Goal: Task Accomplishment & Management: Use online tool/utility

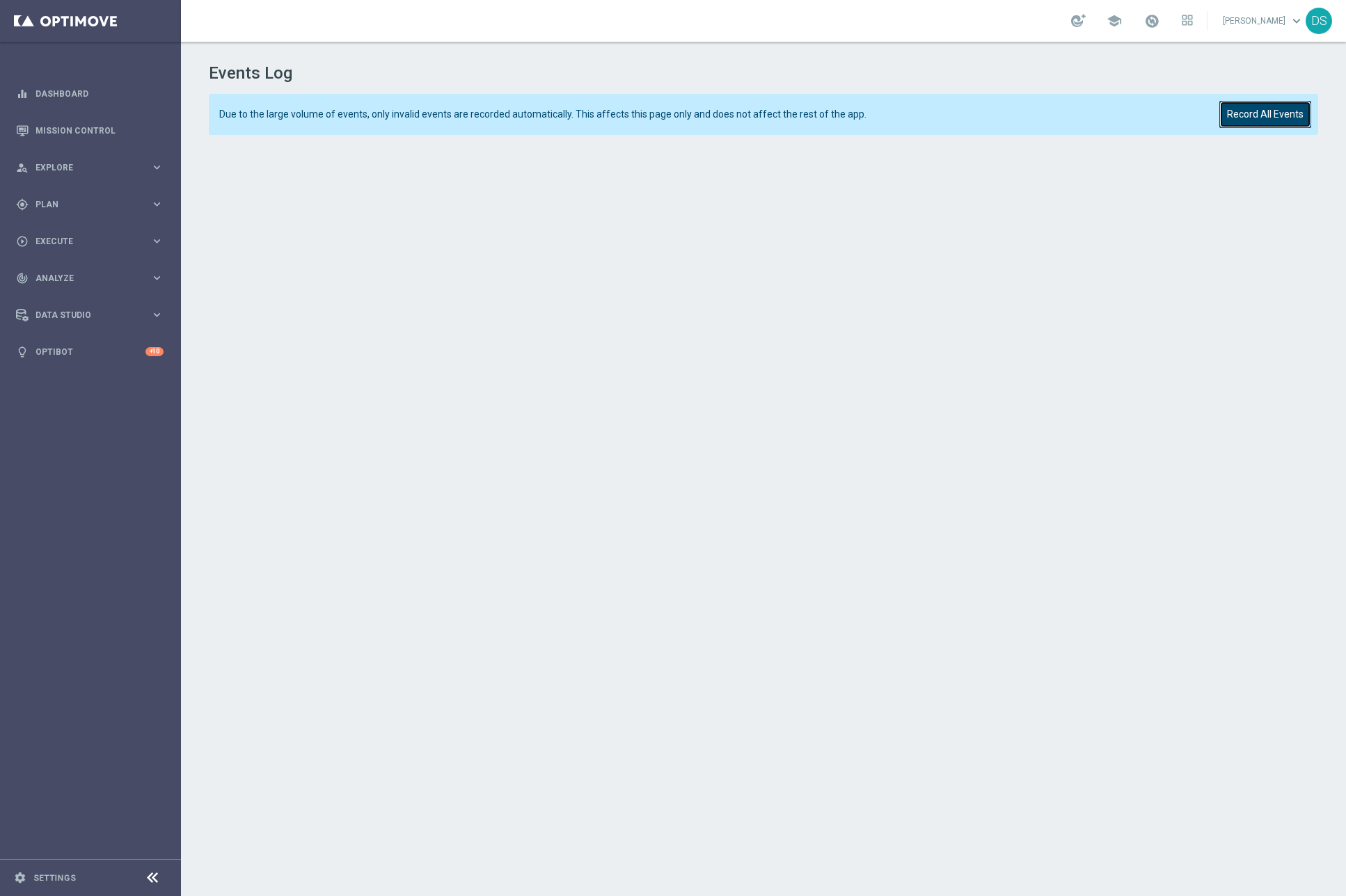
click at [890, 114] on button "Record All Events" at bounding box center [1264, 114] width 92 height 27
click at [890, 108] on button "Record All Events" at bounding box center [1264, 114] width 92 height 27
click at [890, 122] on button "Record All Events" at bounding box center [1264, 114] width 92 height 27
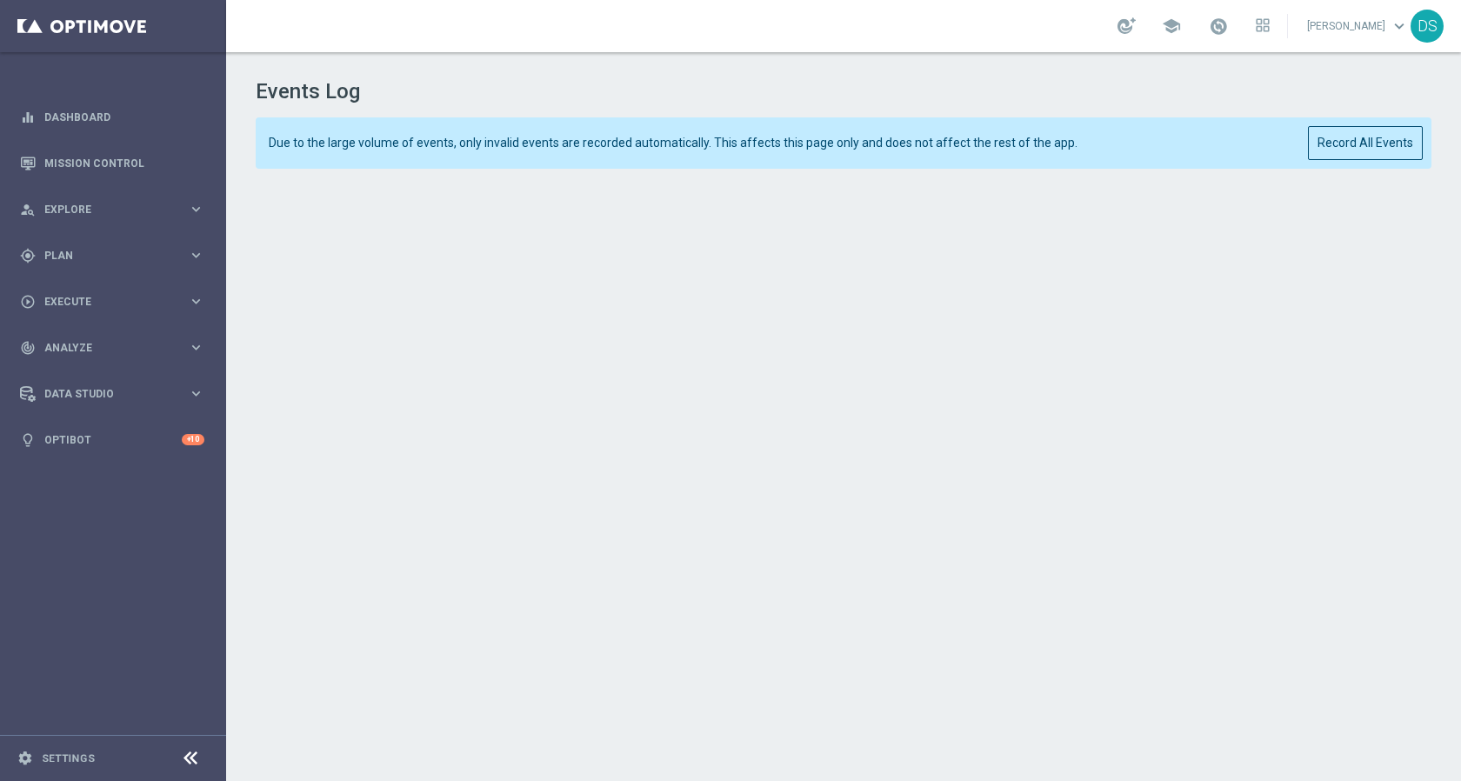
click at [1112, 55] on div "Events Log Due to the large volume of events, only invalid events are recorded …" at bounding box center [843, 413] width 1235 height 722
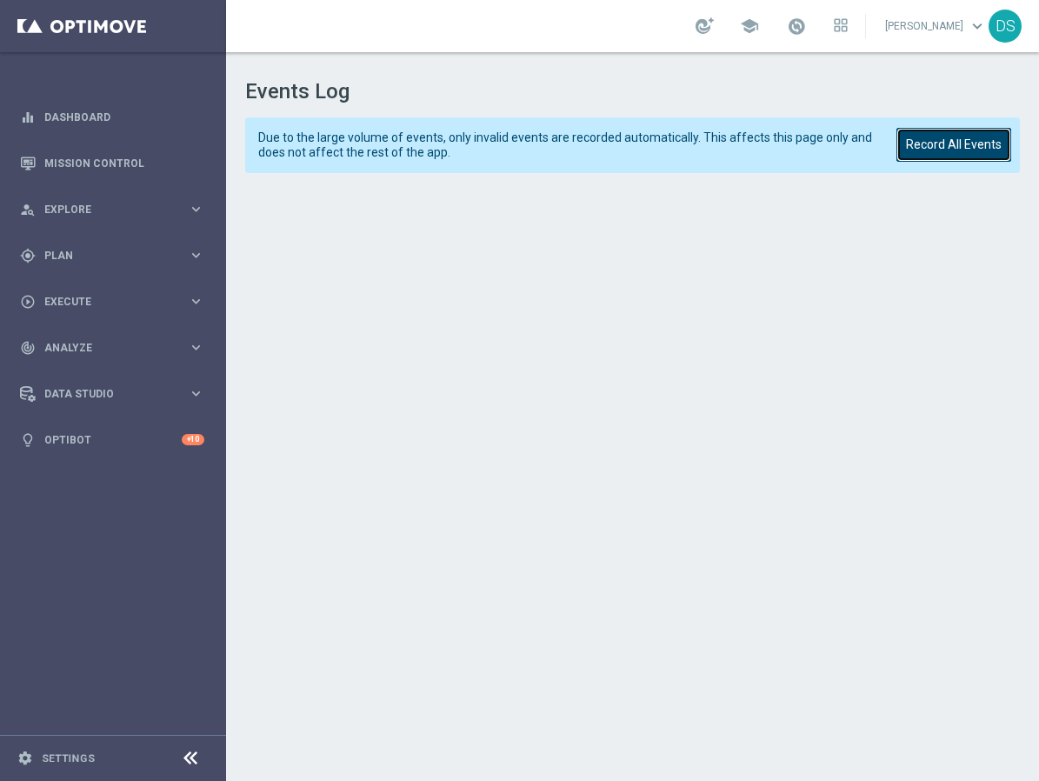
click at [933, 147] on button "Record All Events" at bounding box center [953, 145] width 115 height 34
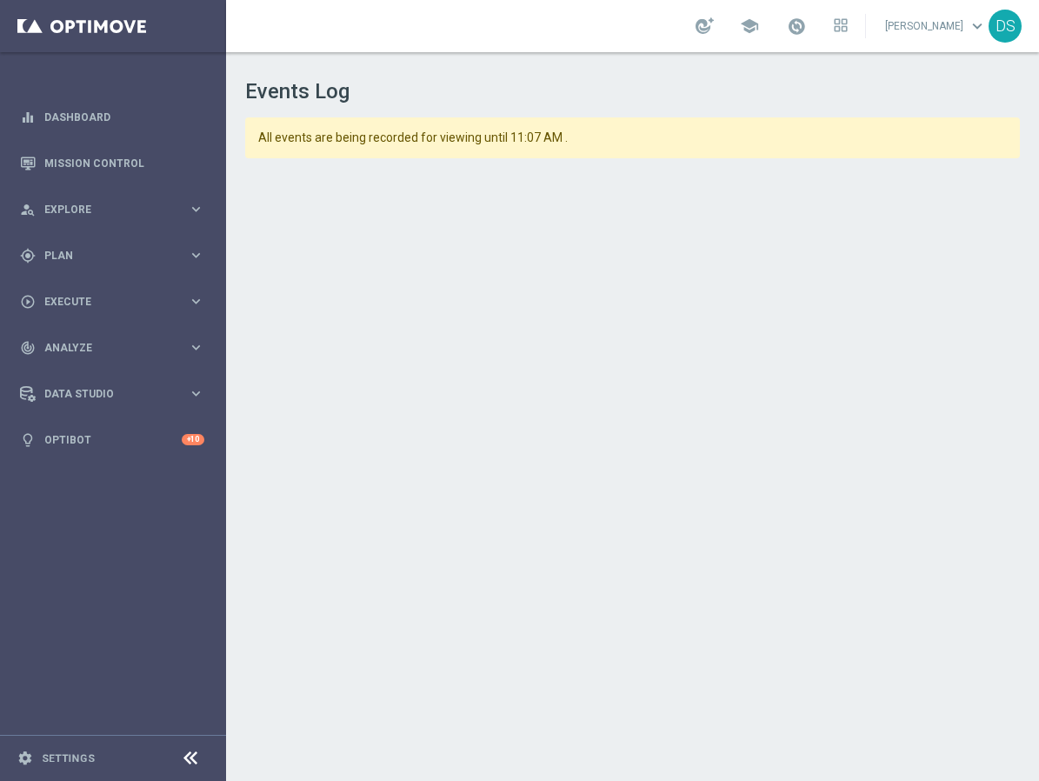
click at [186, 563] on icon at bounding box center [190, 758] width 21 height 21
